Goal: Task Accomplishment & Management: Manage account settings

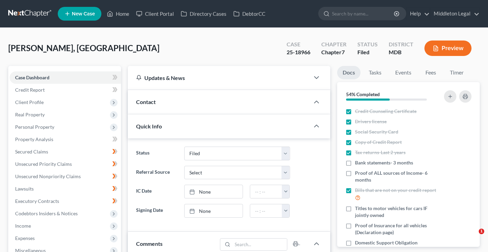
select select "3"
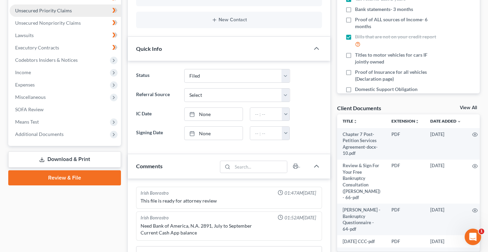
scroll to position [164, 0]
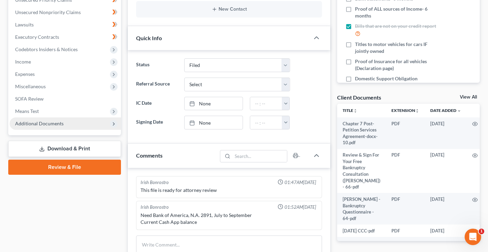
click at [44, 126] on span "Additional Documents" at bounding box center [39, 124] width 48 height 6
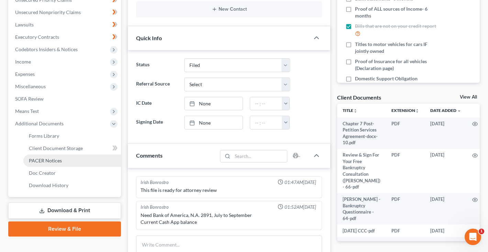
click at [46, 159] on span "PACER Notices" at bounding box center [45, 161] width 33 height 6
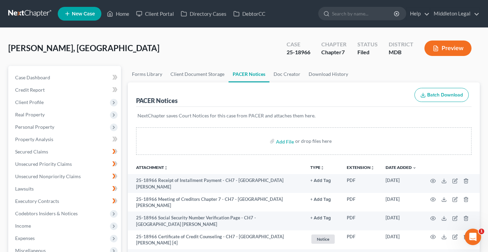
click at [27, 12] on link at bounding box center [30, 14] width 44 height 12
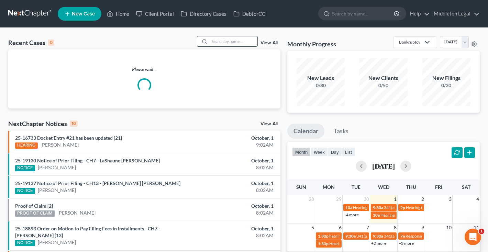
click at [246, 44] on input "search" at bounding box center [233, 41] width 48 height 10
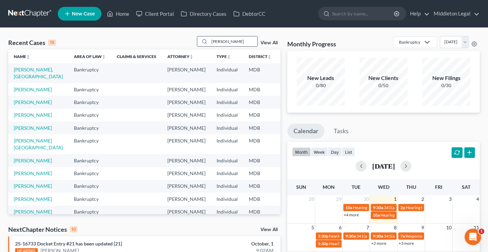
type input "mack"
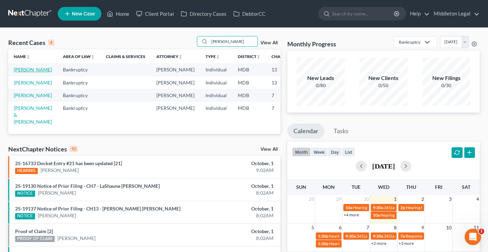
click at [21, 73] on link "Mack, Ashley" at bounding box center [33, 70] width 38 height 6
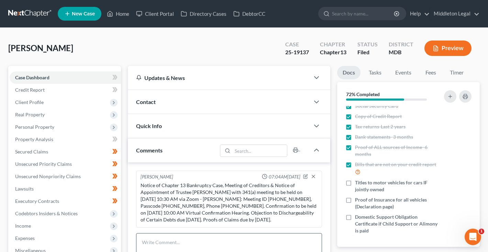
scroll to position [25, 0]
click at [254, 241] on textarea at bounding box center [229, 245] width 186 height 25
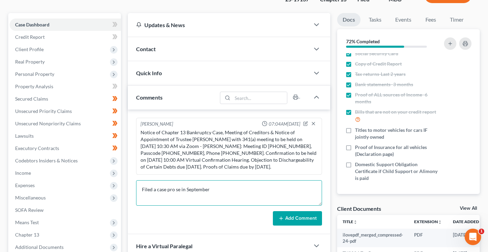
scroll to position [71, 0]
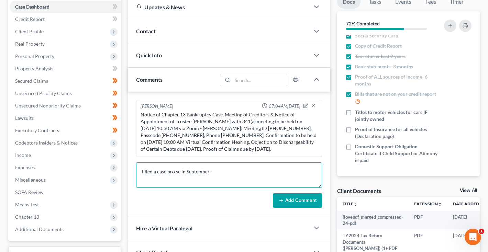
type textarea "Filed a case pro se in September"
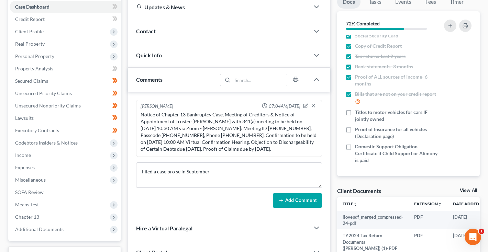
click at [292, 202] on button "Add Comment" at bounding box center [297, 200] width 49 height 14
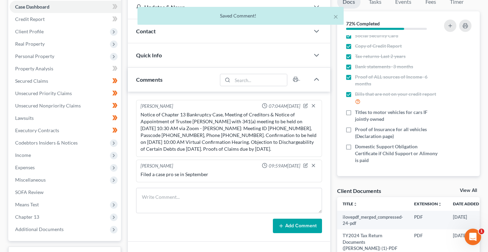
scroll to position [101, 0]
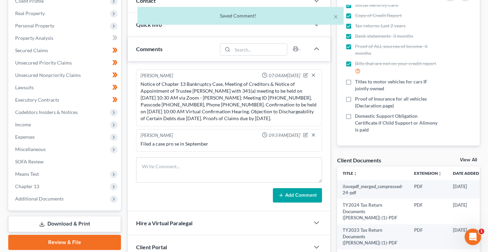
click at [464, 161] on link "View All" at bounding box center [468, 160] width 17 height 5
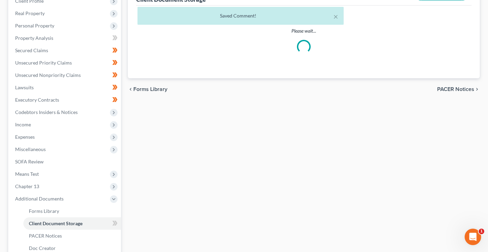
scroll to position [100, 0]
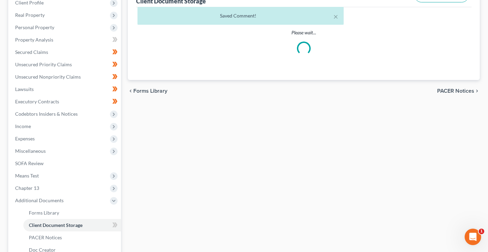
select select "14"
select select "25"
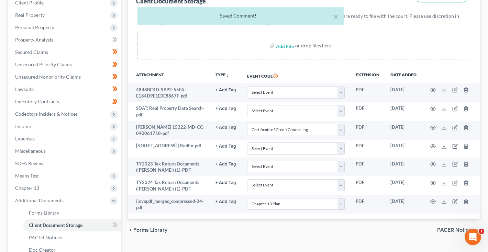
scroll to position [0, 0]
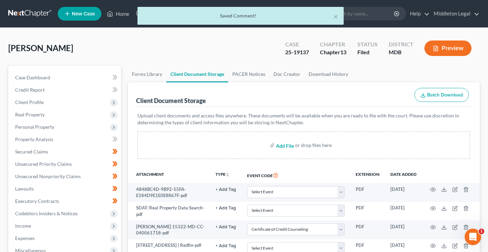
click at [287, 146] on input "file" at bounding box center [284, 145] width 16 height 12
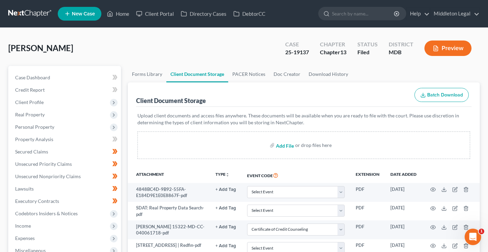
type input "C:\fakepath\Scanned from a Xerox Multifunction Printer.pdf"
select select "14"
select select "25"
click at [26, 13] on link at bounding box center [30, 14] width 44 height 12
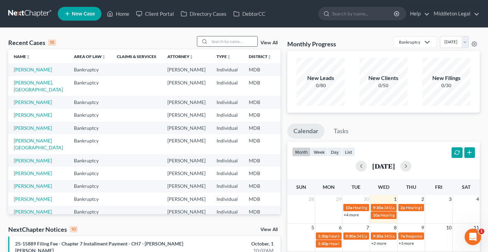
click at [250, 40] on input "search" at bounding box center [233, 41] width 48 height 10
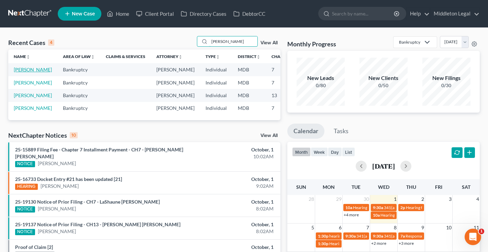
type input "[PERSON_NAME]"
click at [30, 69] on link "[PERSON_NAME]" at bounding box center [33, 70] width 38 height 6
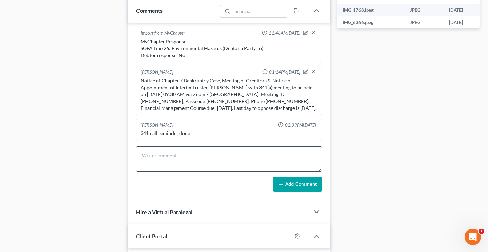
scroll to position [398, 0]
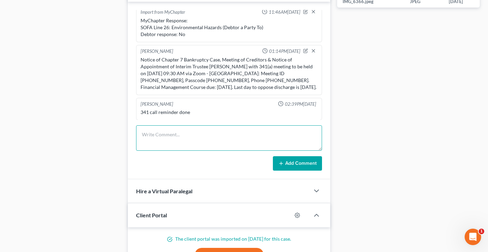
click at [178, 139] on textarea at bounding box center [229, 137] width 186 height 25
type textarea "341 meeting held and concluded."
click at [302, 166] on button "Add Comment" at bounding box center [297, 163] width 49 height 14
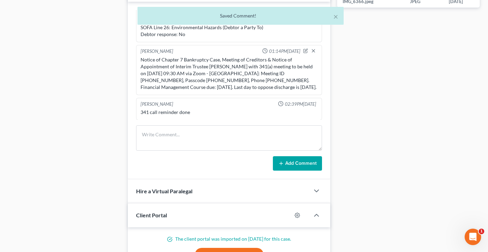
scroll to position [251, 0]
